Goal: Information Seeking & Learning: Learn about a topic

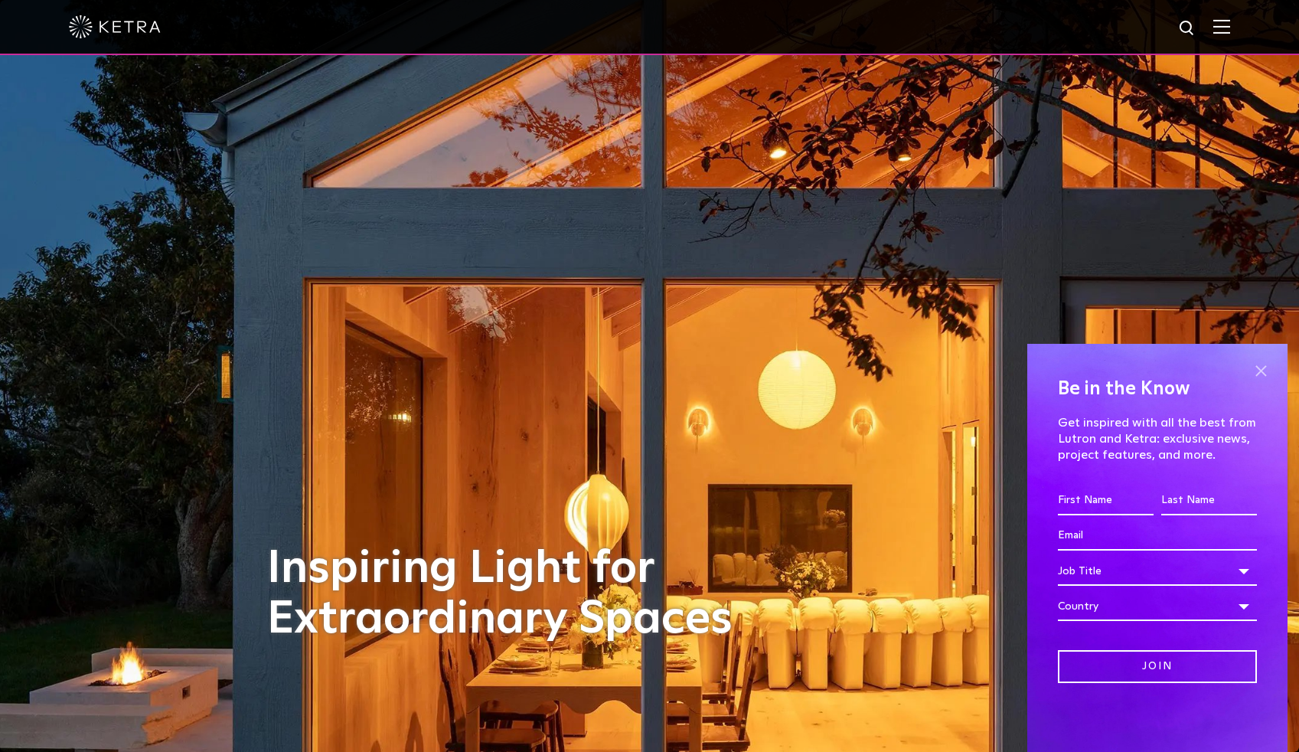
click at [1261, 370] on span at bounding box center [1260, 370] width 23 height 23
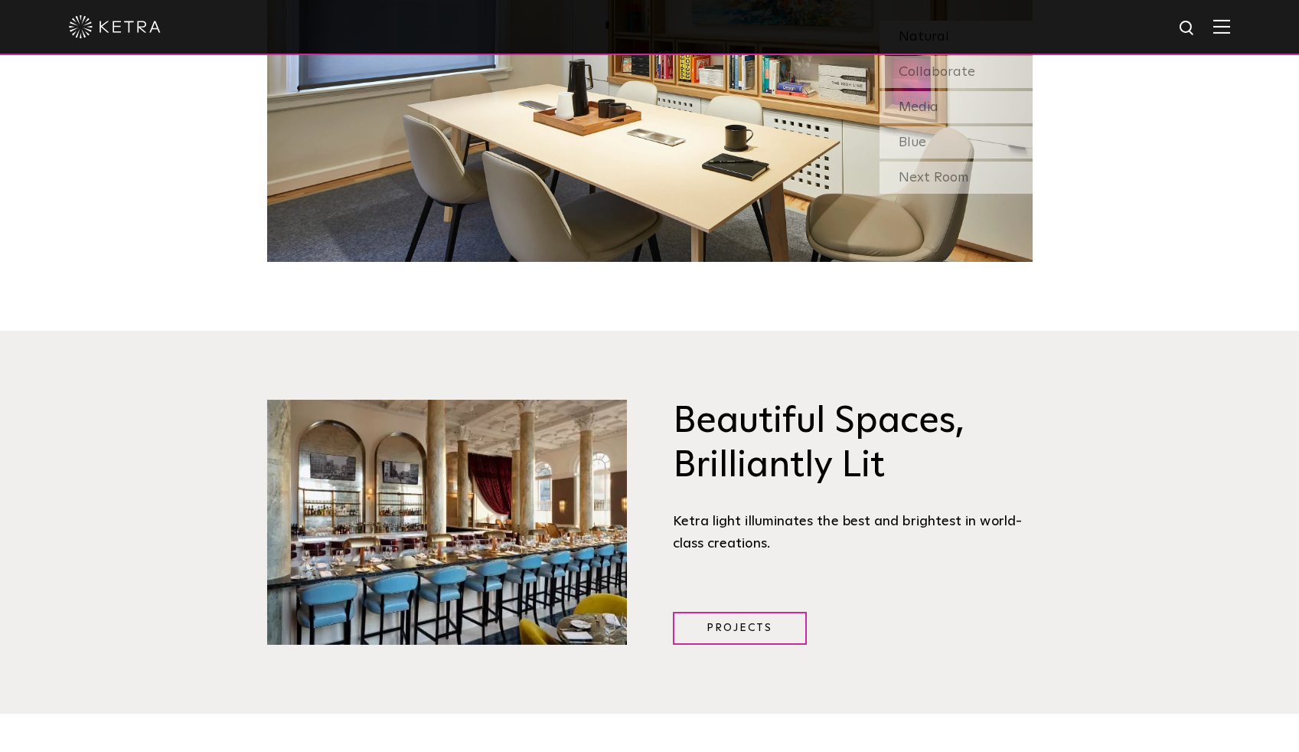
scroll to position [1857, 0]
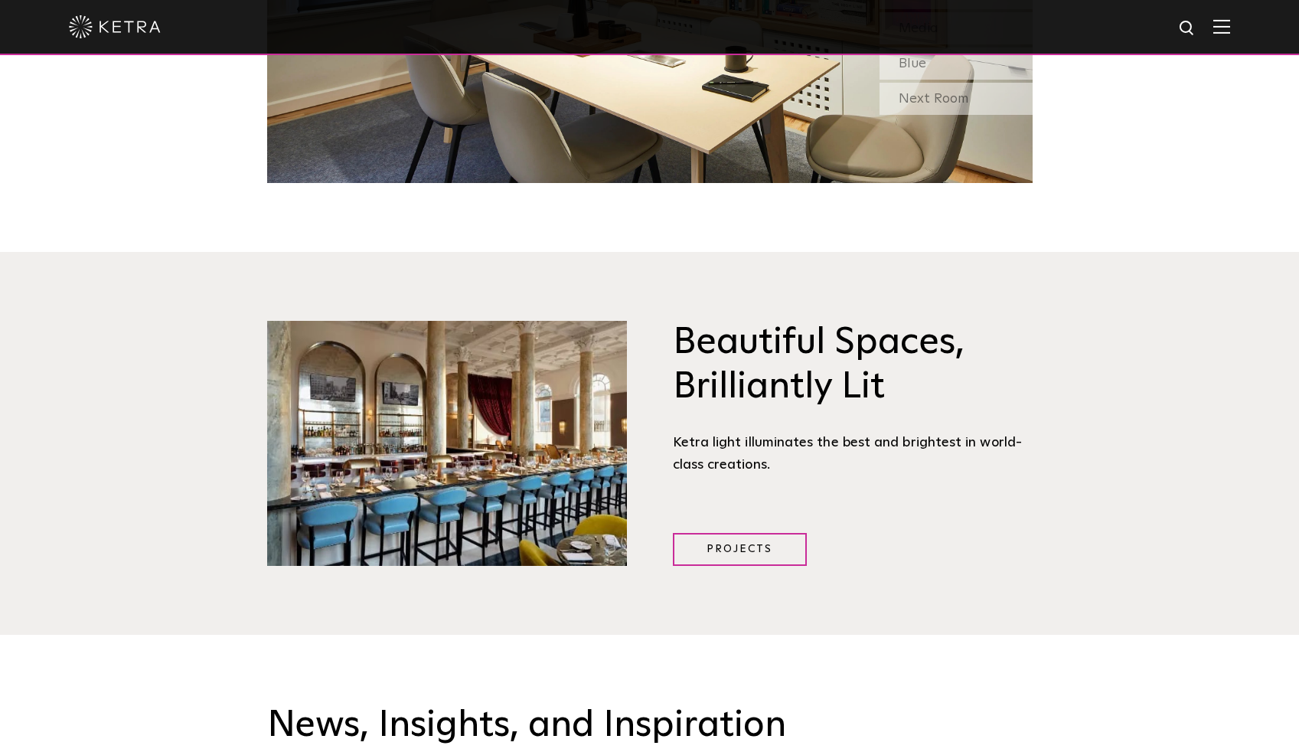
click at [135, 24] on img at bounding box center [115, 26] width 92 height 23
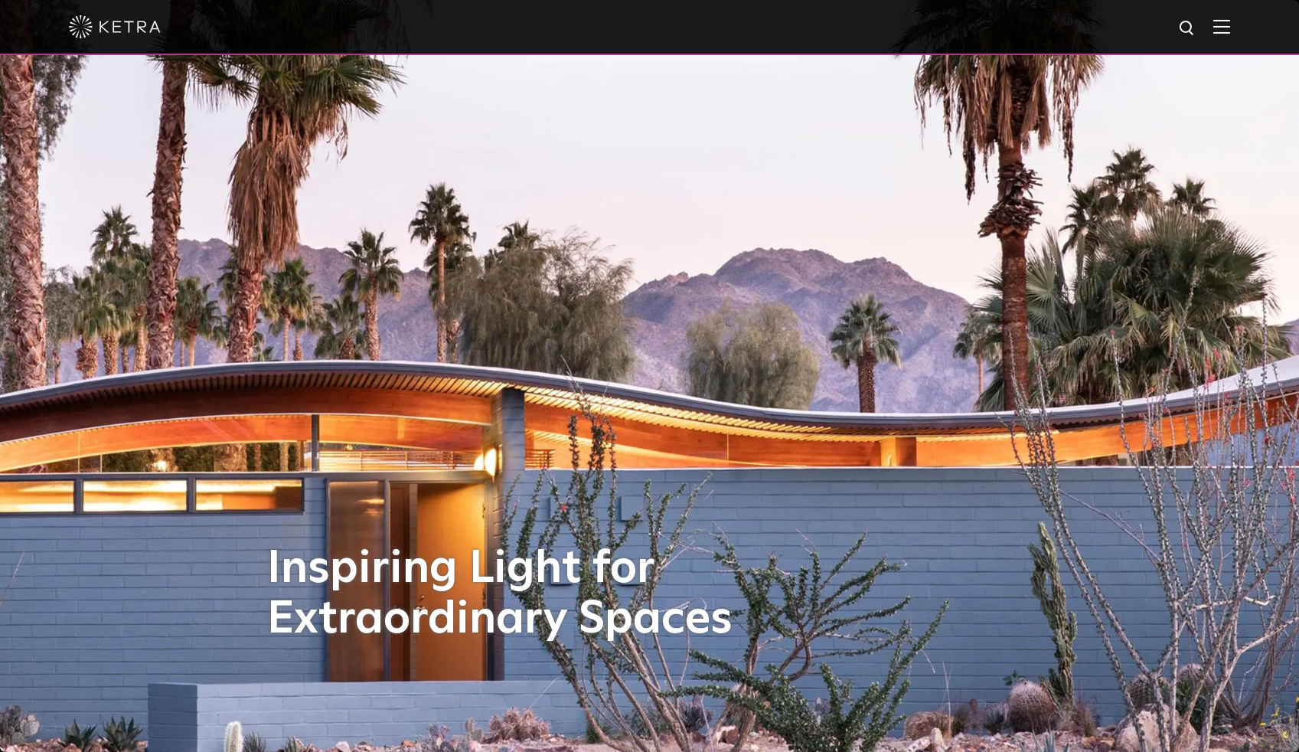
click at [1228, 24] on img at bounding box center [1221, 26] width 17 height 15
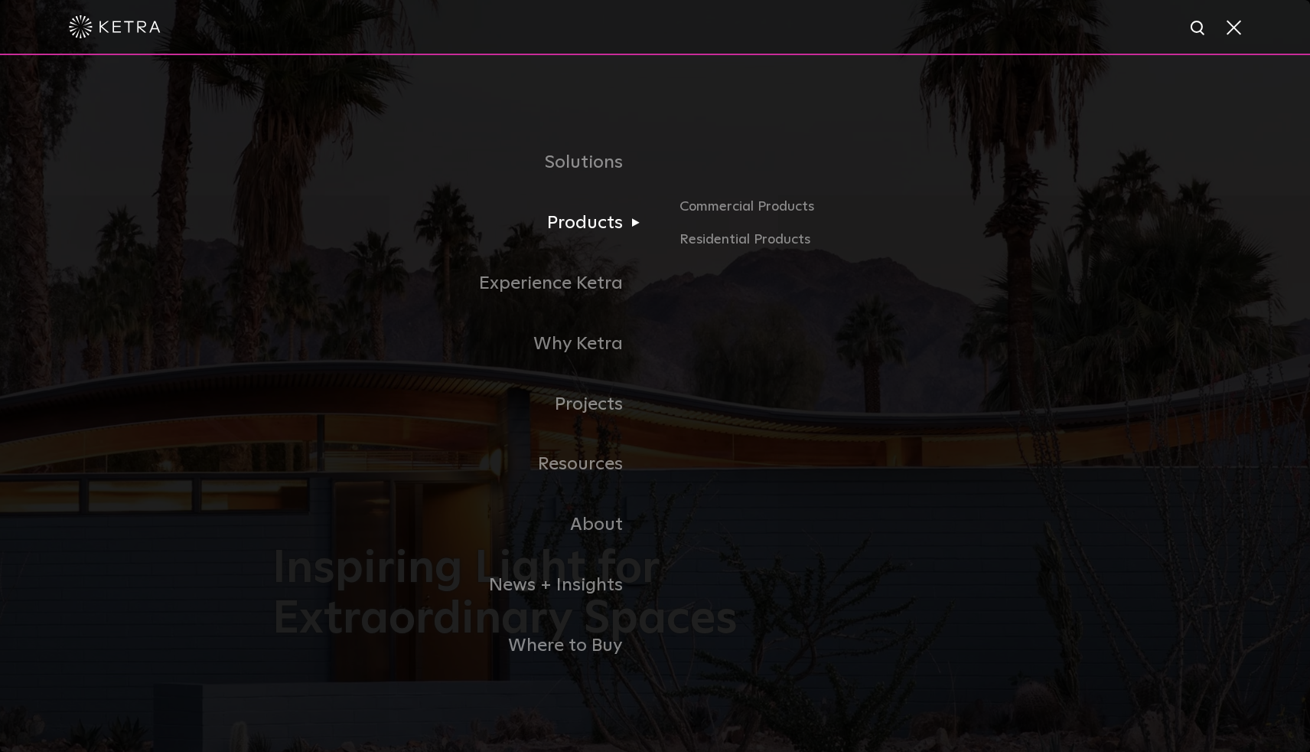
click at [603, 219] on link "Products" at bounding box center [464, 223] width 383 height 60
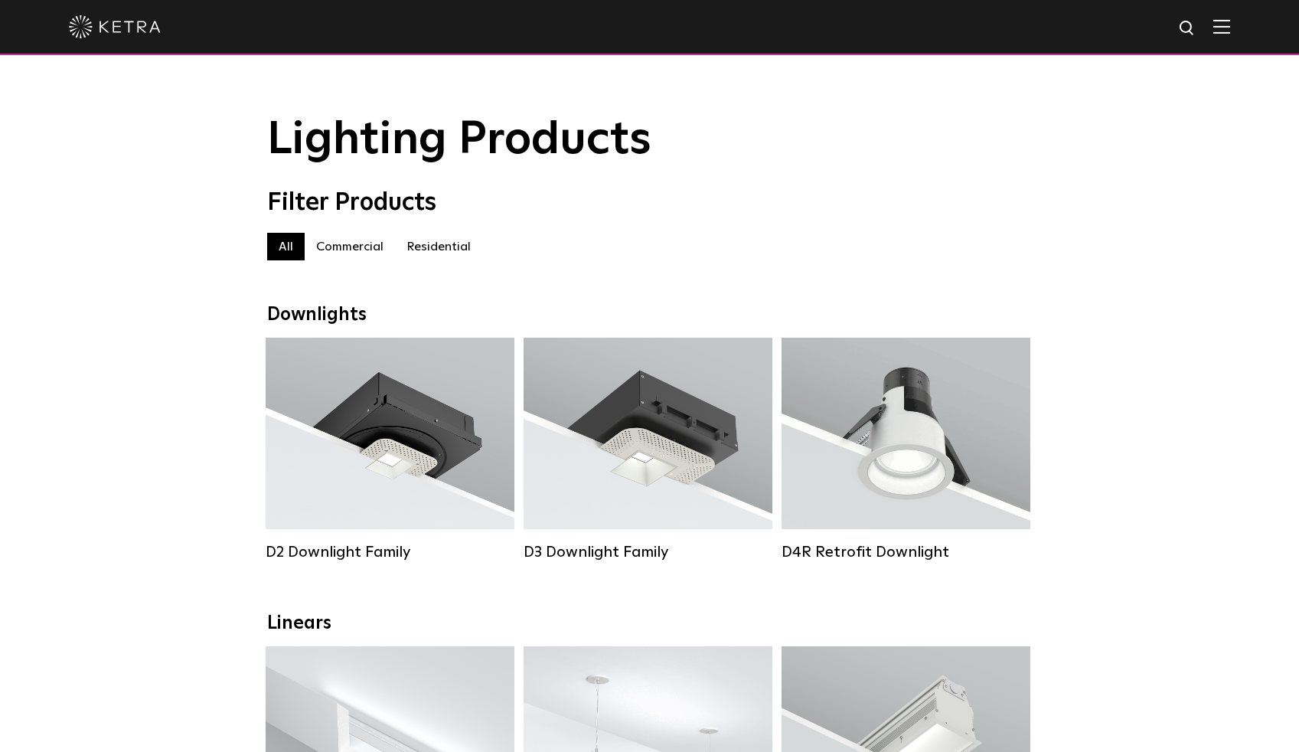
click at [434, 243] on label "Residential" at bounding box center [438, 247] width 87 height 28
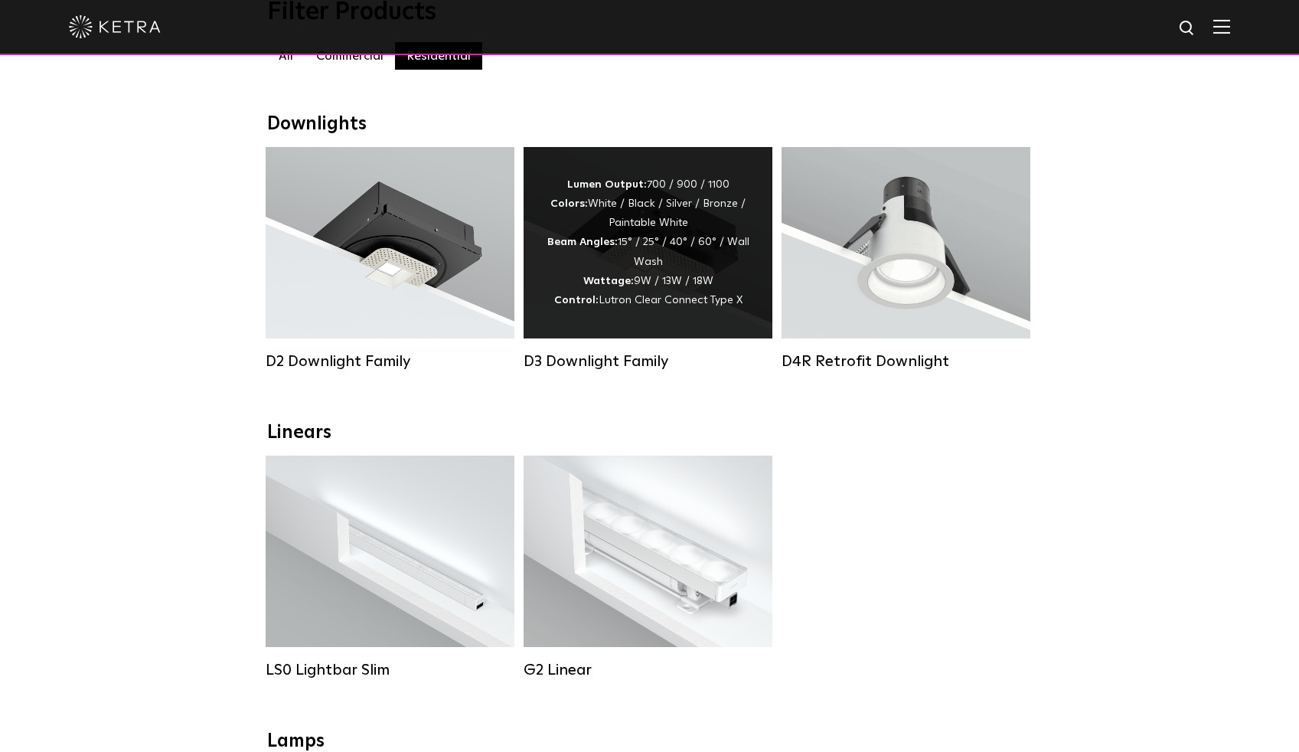
scroll to position [201, 0]
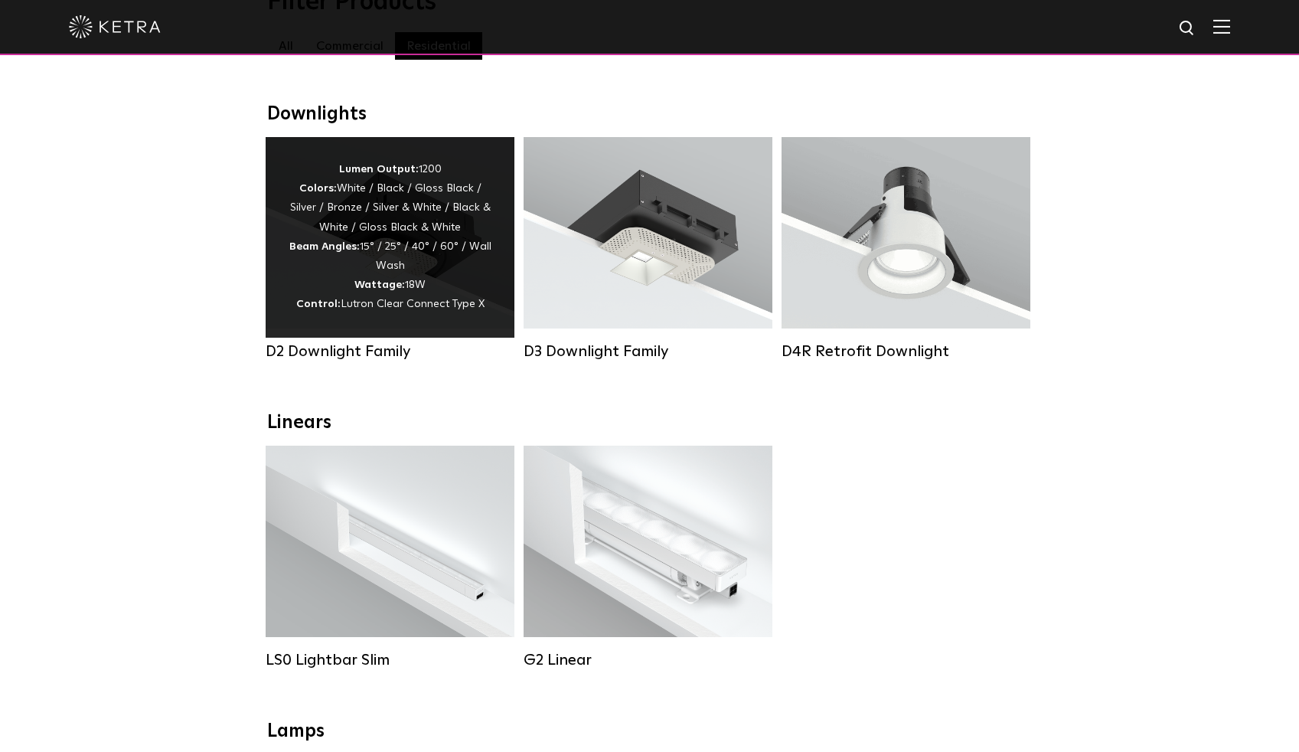
click at [336, 237] on div "Lumen Output: 1200 Colors: White / Black / Gloss Black / Silver / Bronze / Silv…" at bounding box center [390, 237] width 203 height 155
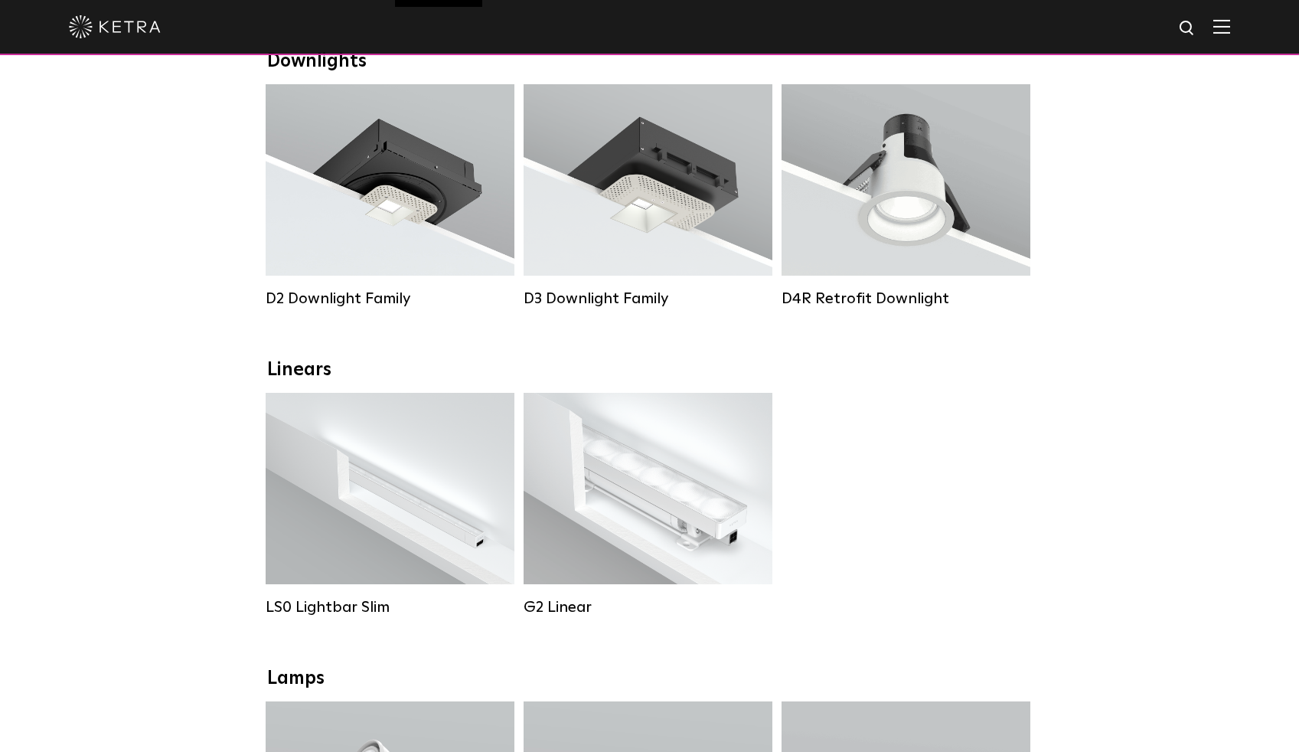
scroll to position [191, 0]
